Goal: Check status: Check status

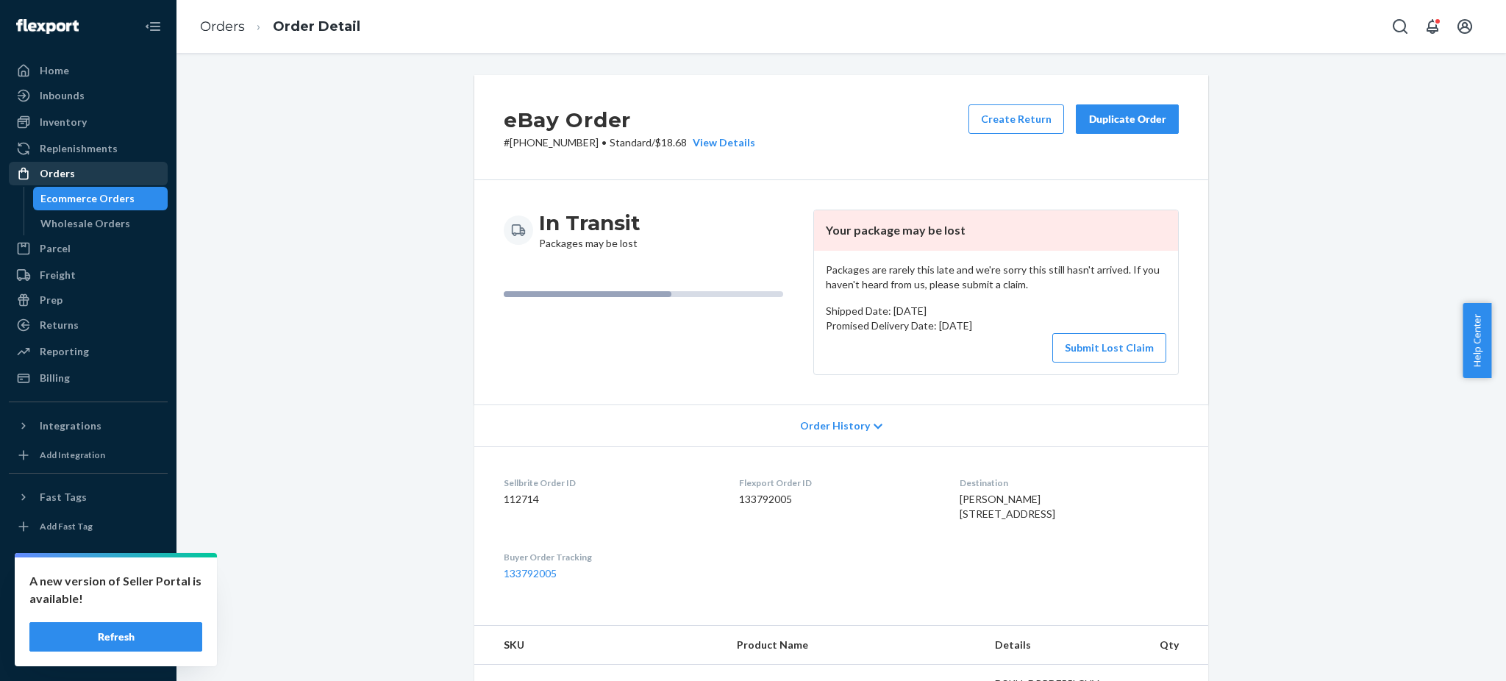
click at [57, 164] on div "Orders" at bounding box center [88, 173] width 156 height 21
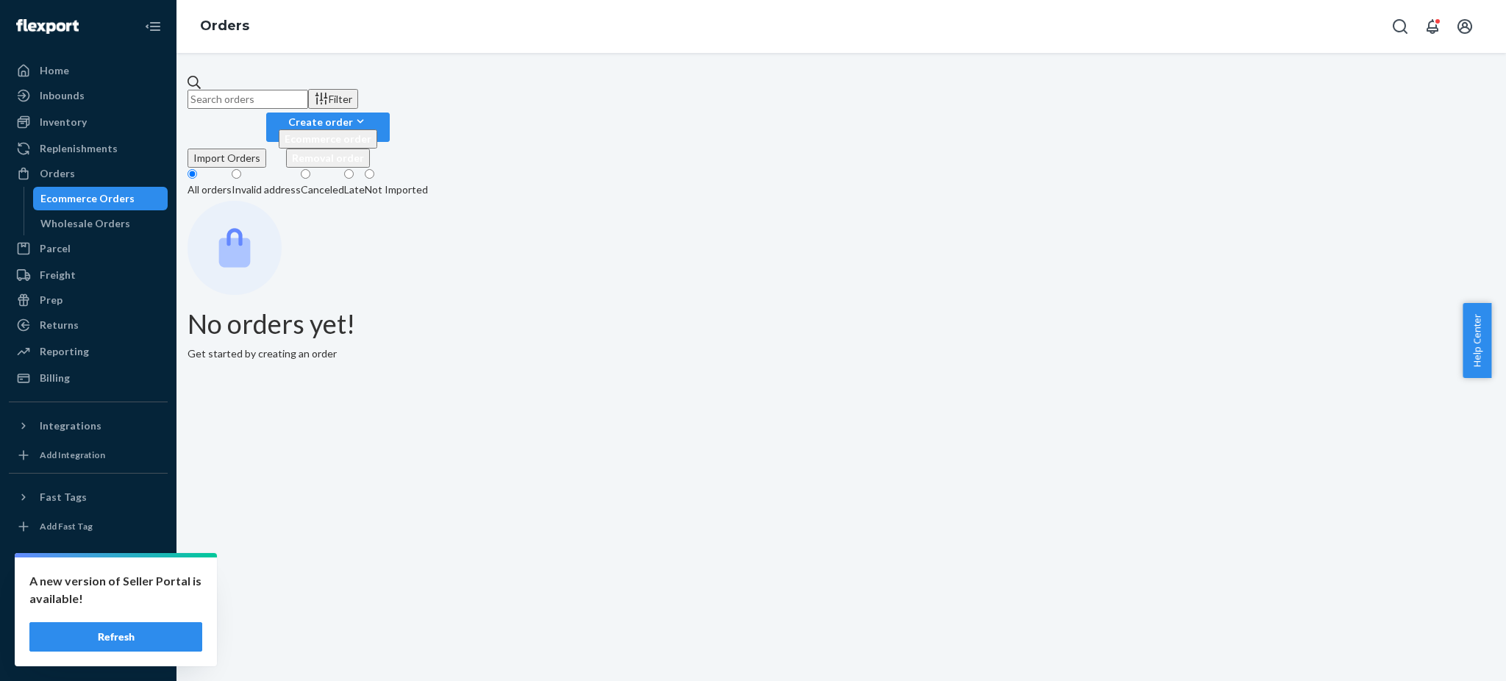
click at [308, 90] on input "text" at bounding box center [247, 99] width 121 height 19
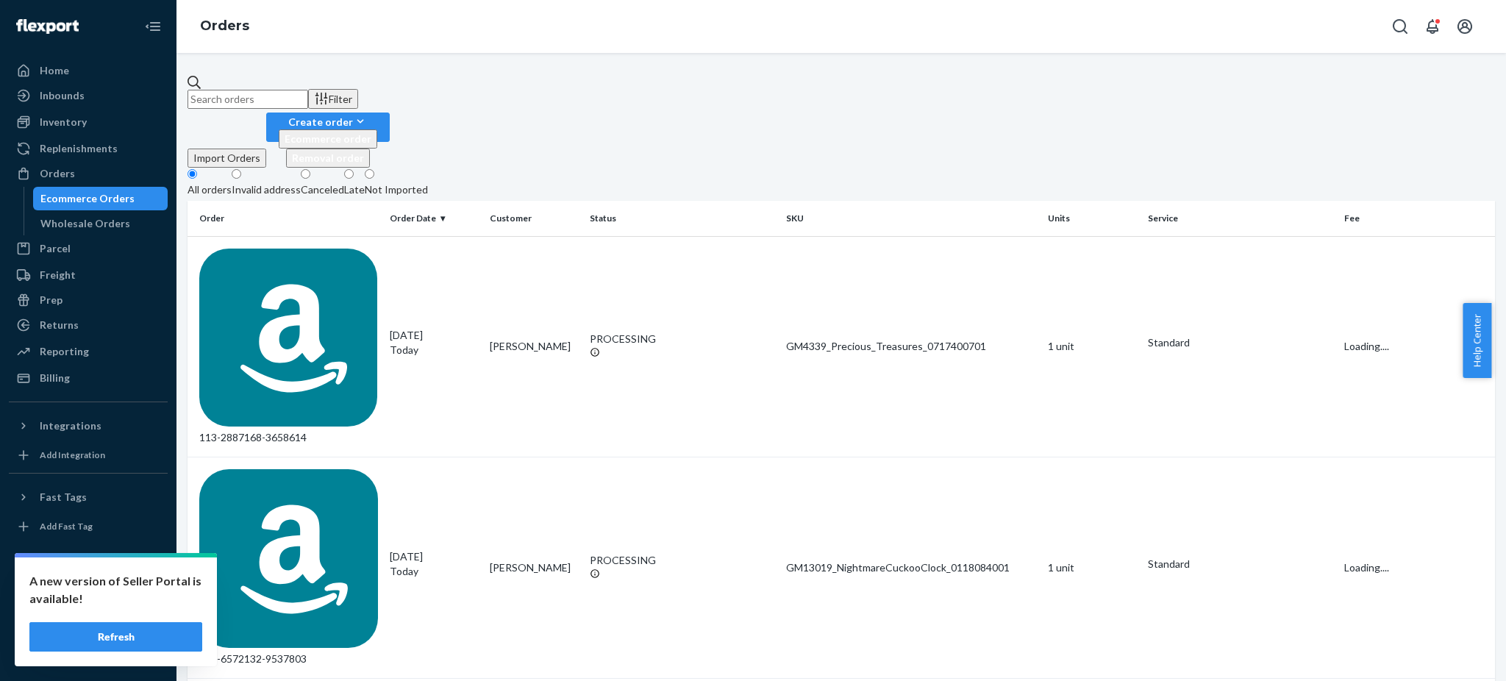
paste input "GM44_GDYouAreMagical_0139176701"
click at [308, 90] on input "GM44_GDYouAreMagical_0139176701" at bounding box center [247, 99] width 121 height 19
drag, startPoint x: 449, startPoint y: 79, endPoint x: 0, endPoint y: 124, distance: 451.4
click at [0, 122] on div "Home Inbounds Shipping Plans Problems Inventory Products Replenishments Orders …" at bounding box center [753, 340] width 1506 height 681
paste input "SJXMNQZ8XX"
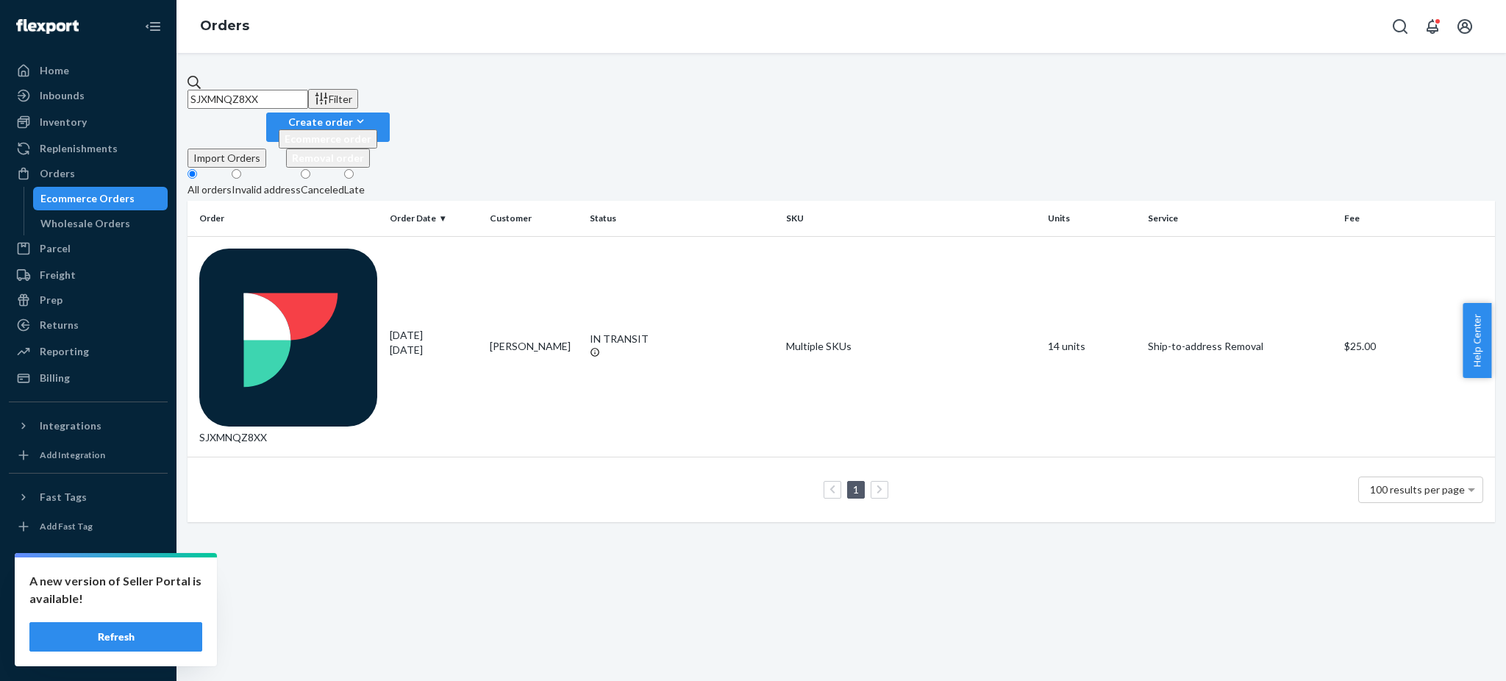
type input "SJXMNQZ8XX"
click at [278, 249] on div "SJXMNQZ8XX" at bounding box center [288, 347] width 179 height 197
